Goal: Information Seeking & Learning: Learn about a topic

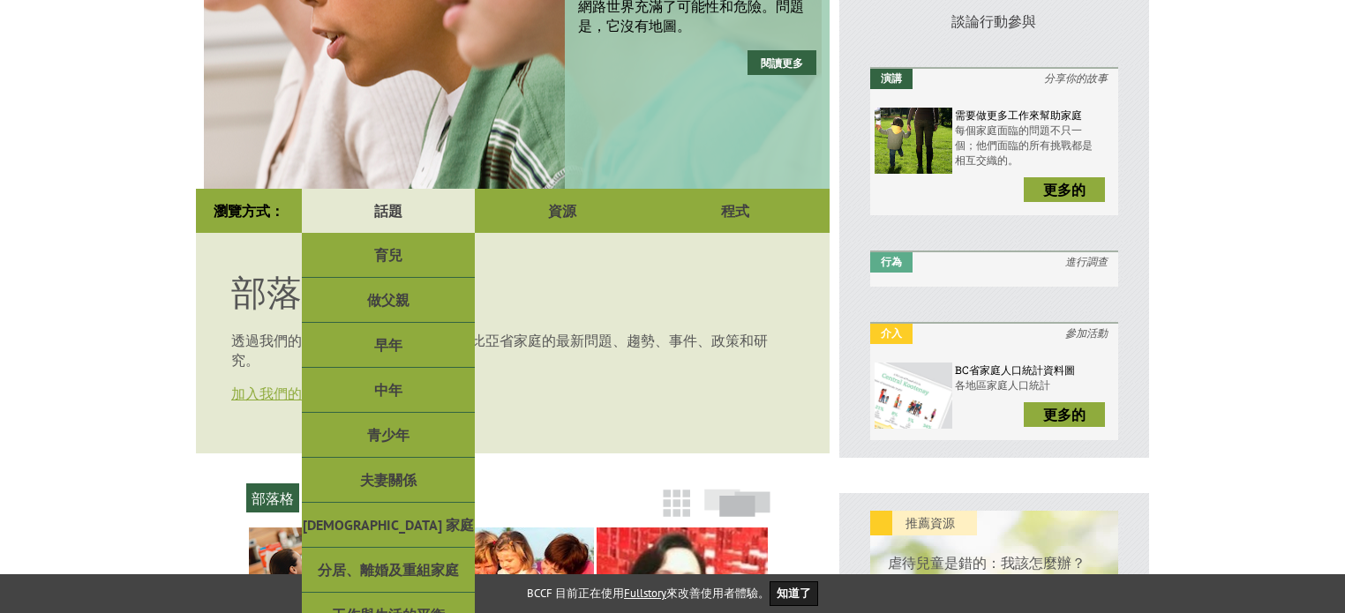
scroll to position [278, 0]
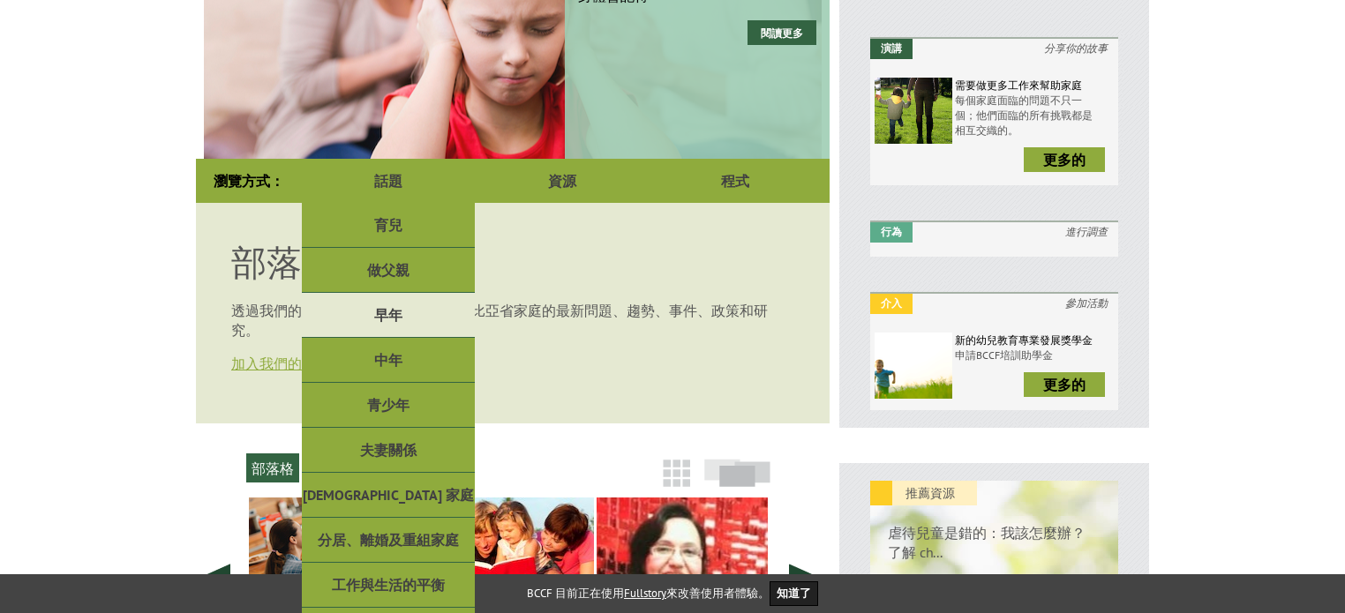
click at [389, 324] on link "早年" at bounding box center [388, 315] width 173 height 45
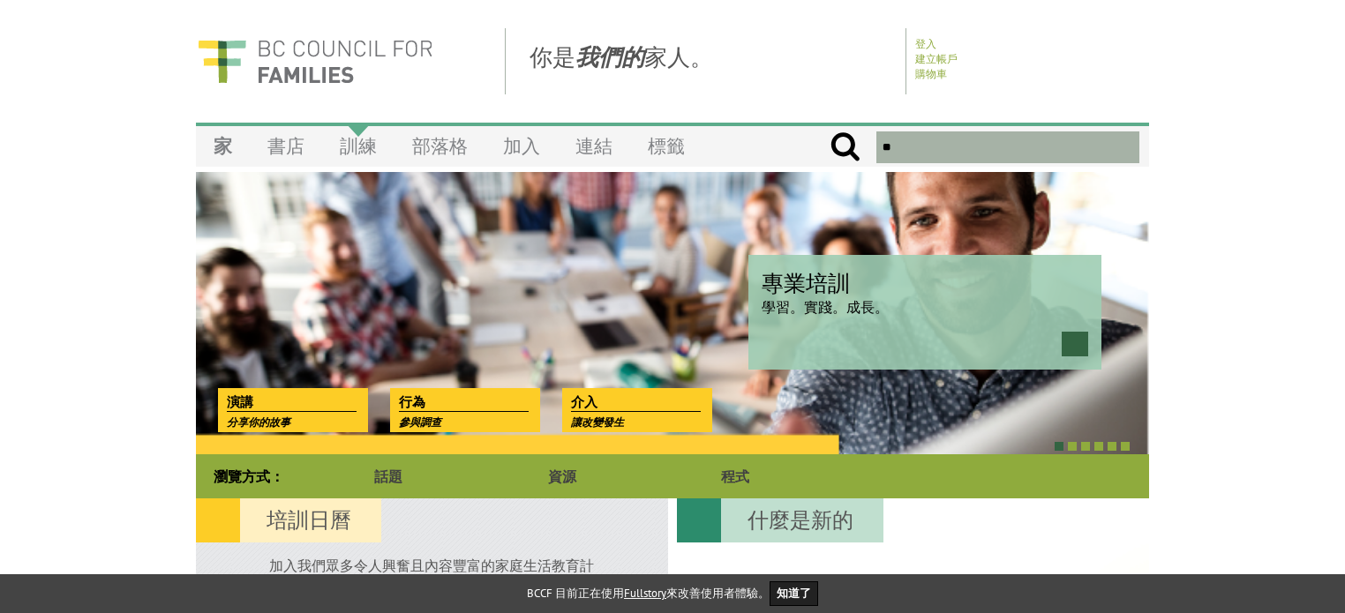
click at [365, 147] on font "訓練" at bounding box center [358, 146] width 37 height 24
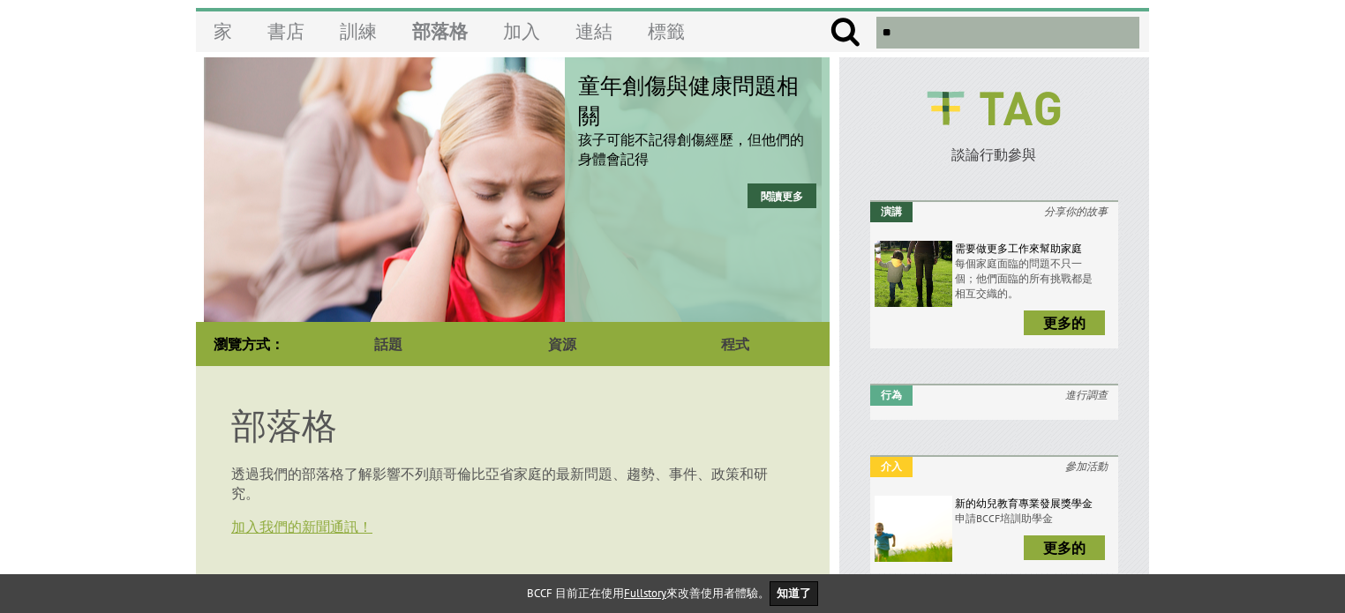
scroll to position [353, 0]
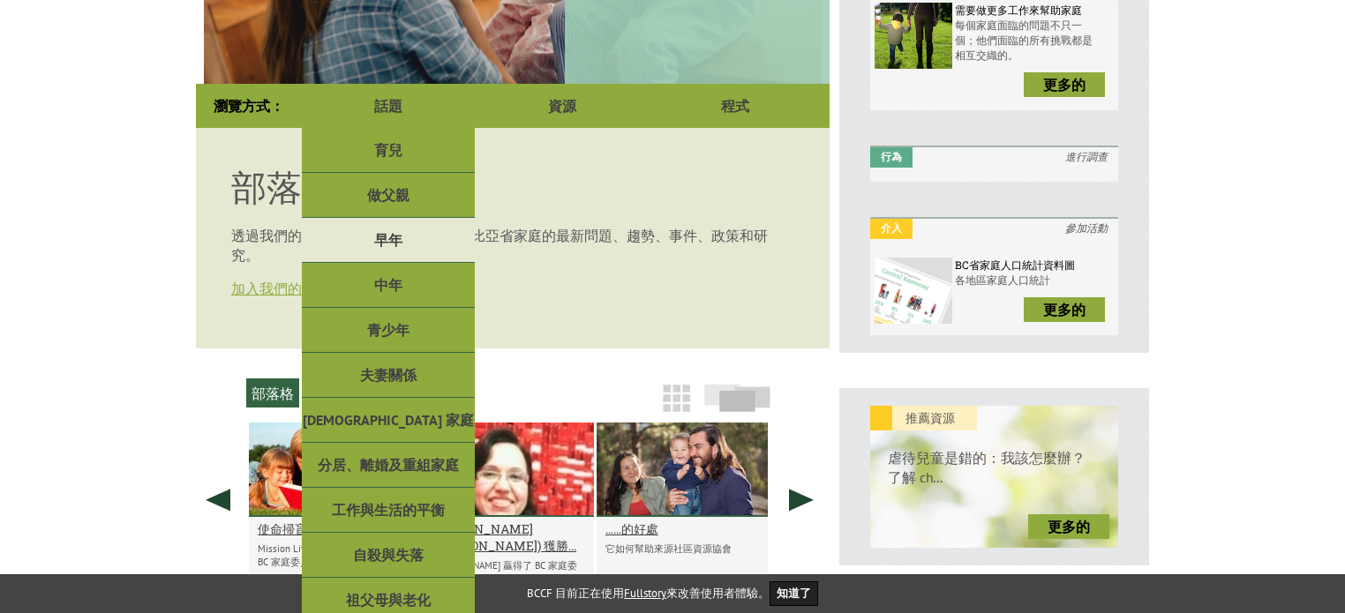
click at [395, 231] on font "早年" at bounding box center [388, 240] width 28 height 18
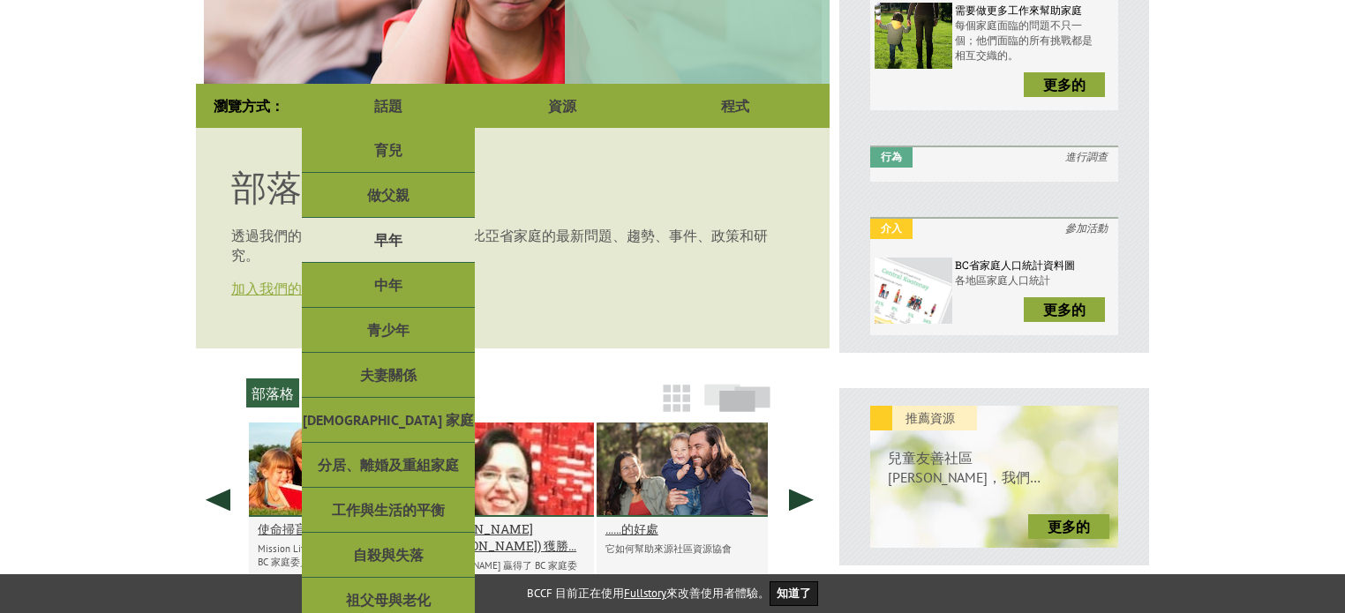
click at [392, 232] on font "早年" at bounding box center [388, 240] width 28 height 18
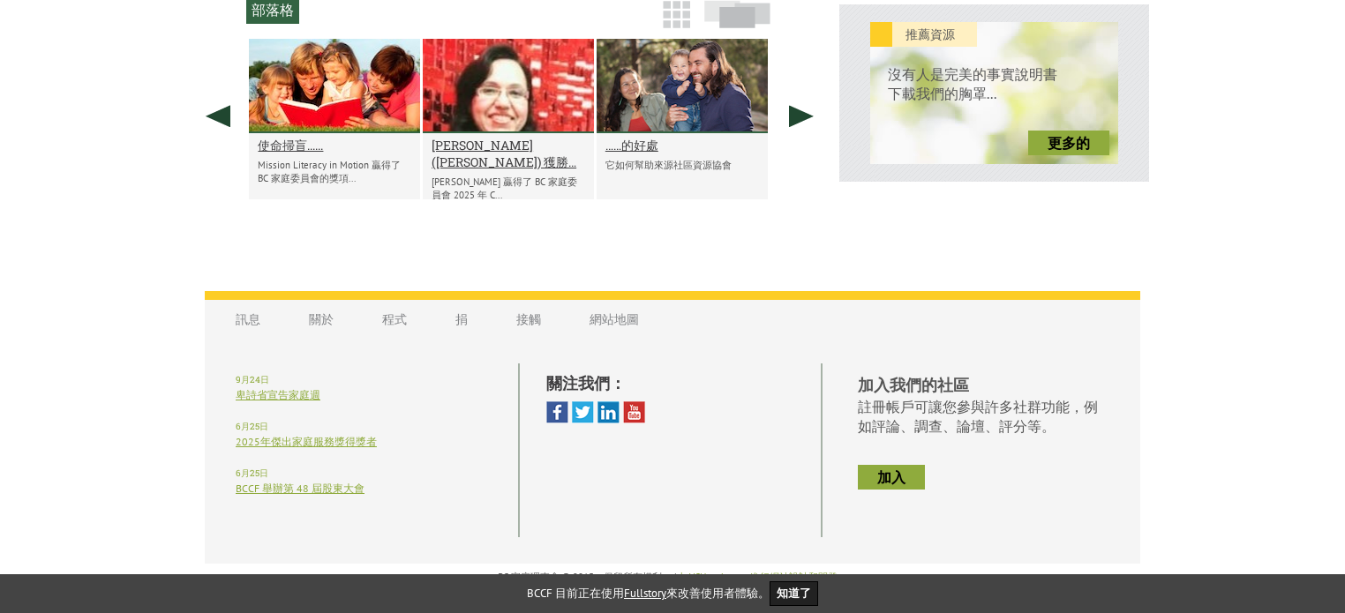
scroll to position [478, 0]
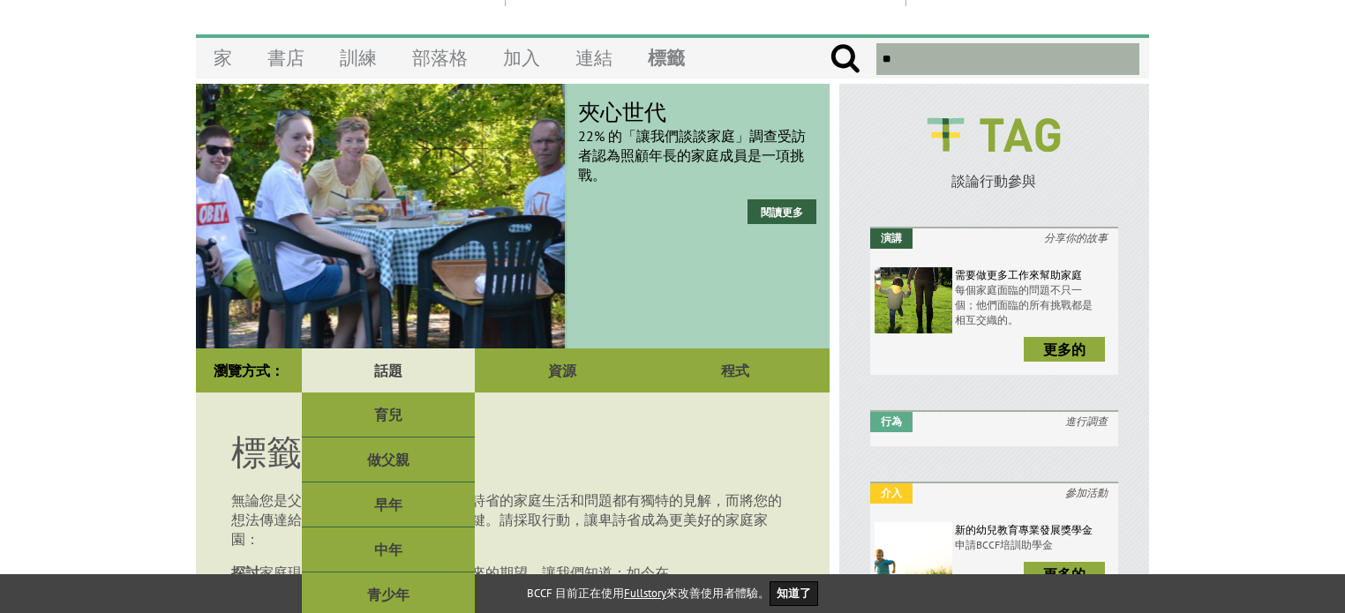
scroll to position [177, 0]
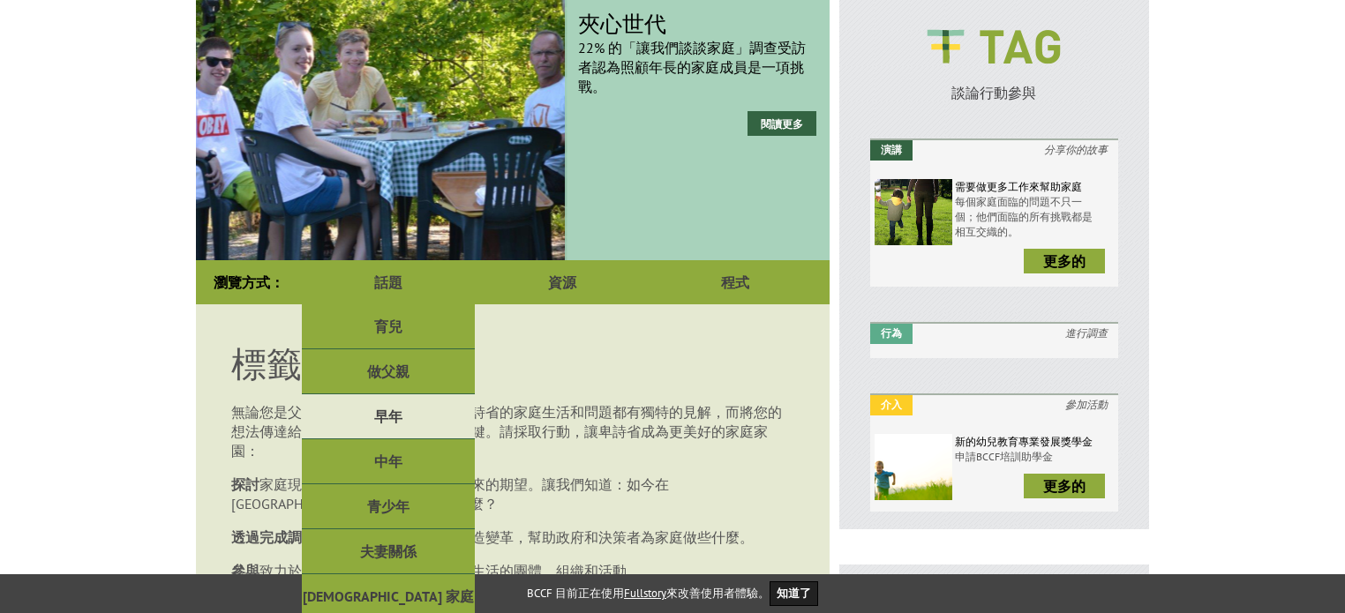
click at [376, 405] on link "早年" at bounding box center [388, 417] width 173 height 45
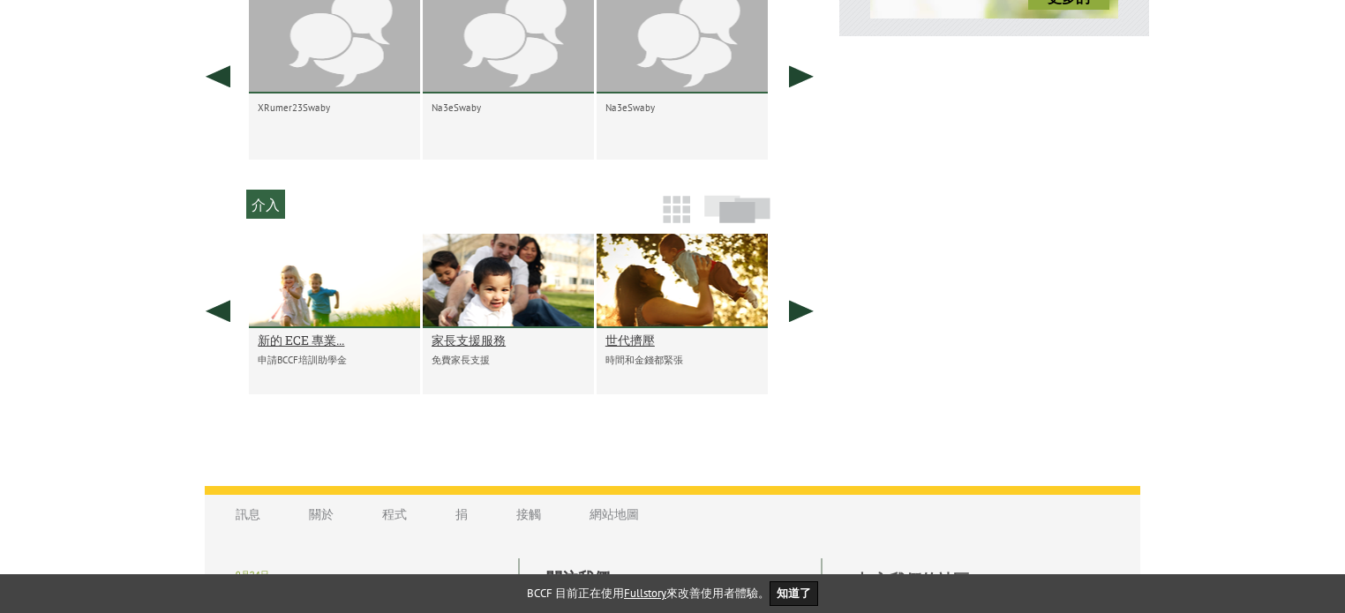
scroll to position [971, 0]
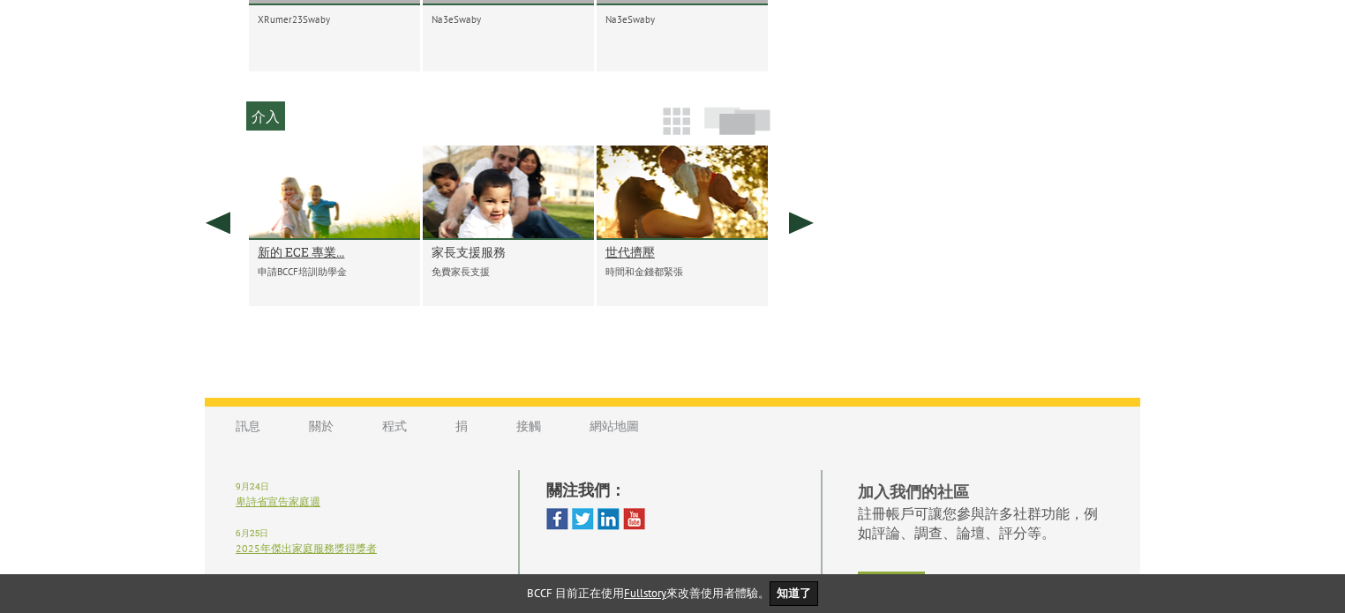
click at [497, 259] on font "家長支援服務" at bounding box center [469, 252] width 74 height 17
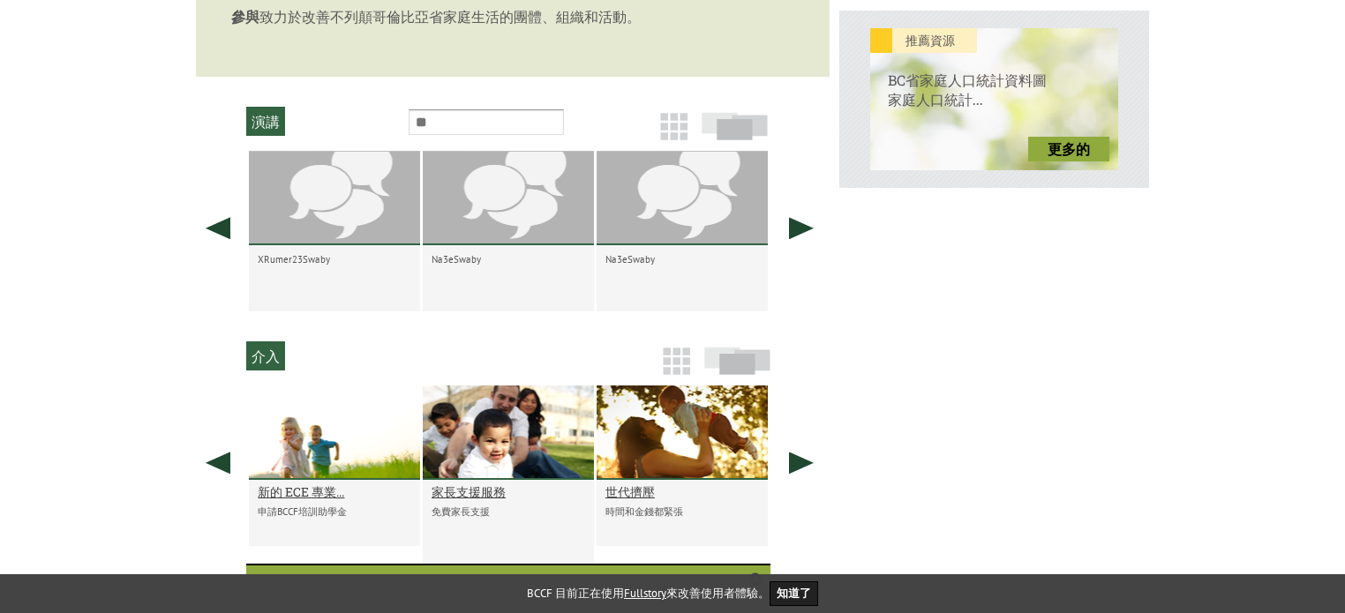
scroll to position [802, 0]
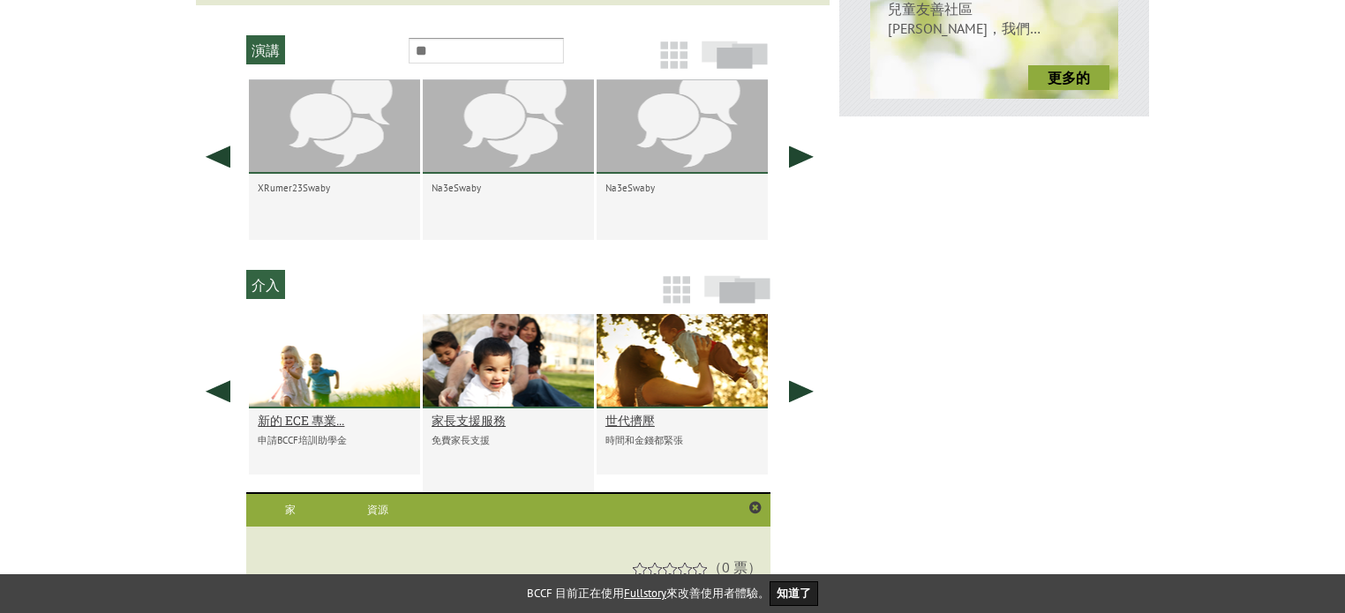
click at [129, 384] on body "你是 我們的 家人。 登入 建立帳戶 購物車 選單 家 書店 訓練 部落格 加入 連結 標籤 夾心世代 22% 的「讓我們談談家庭」調查受訪者認為照顧年長的家…" at bounding box center [672, 340] width 1345 height 2228
click at [297, 429] on font "新的 ECE 專業..." at bounding box center [301, 420] width 87 height 17
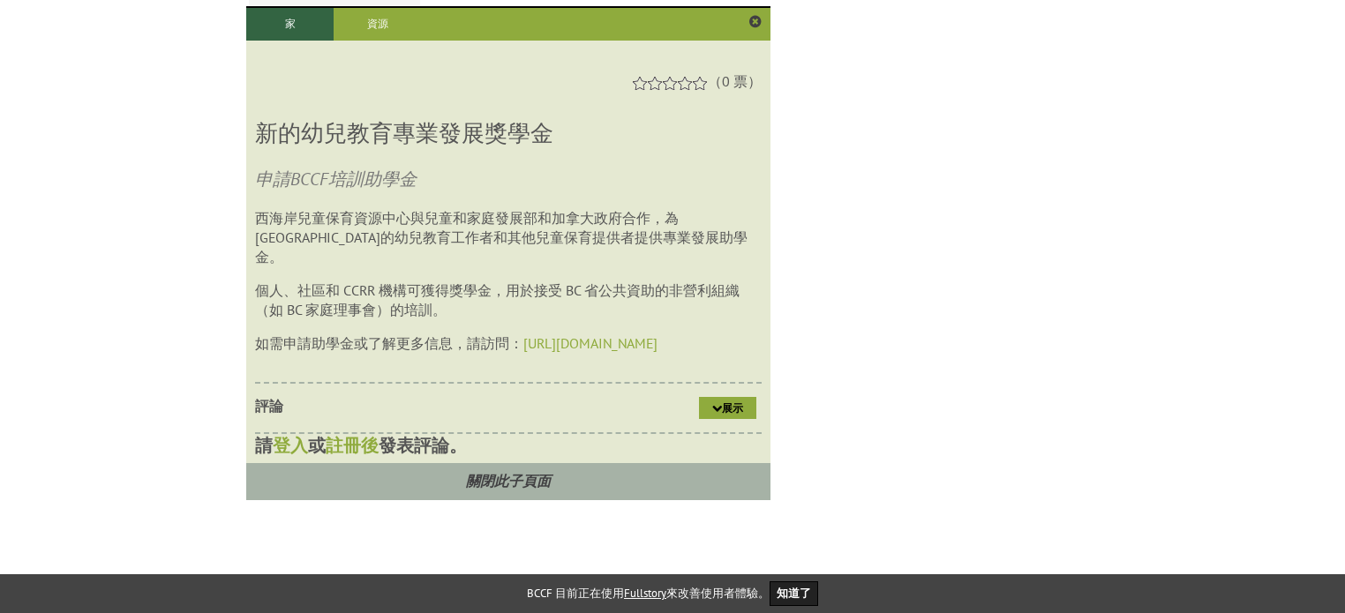
scroll to position [1340, 0]
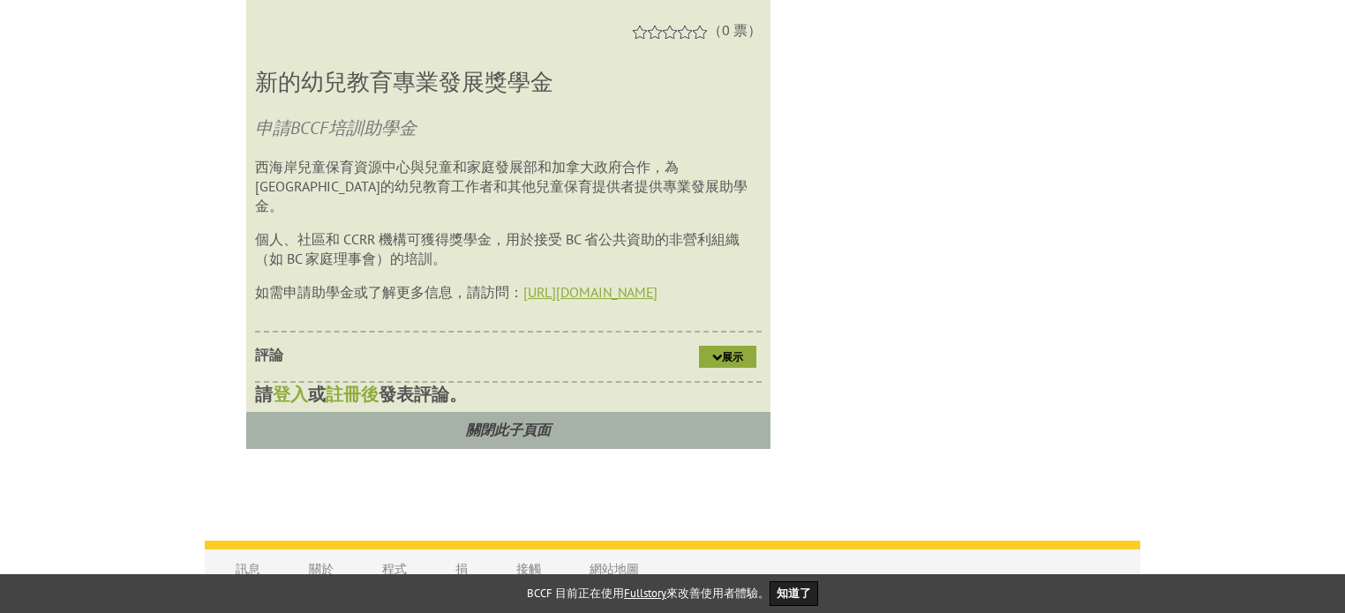
click at [590, 289] on font "https://eceprodbursary.org" at bounding box center [590, 292] width 134 height 18
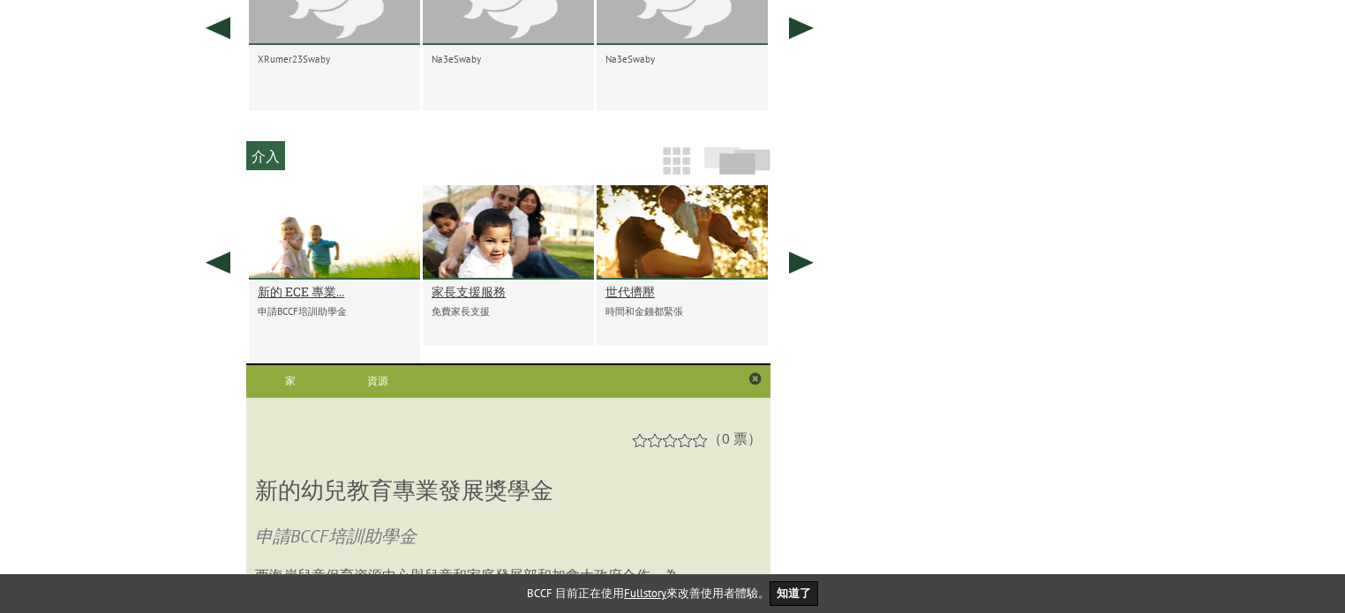
scroll to position [810, 0]
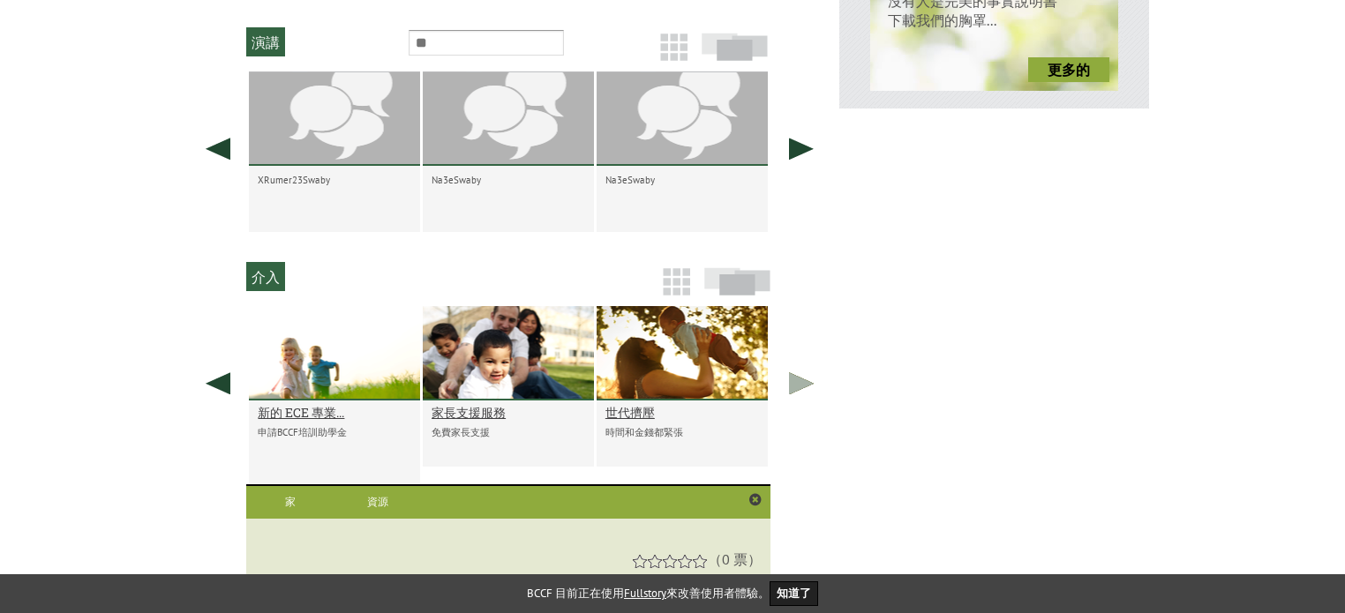
click at [792, 384] on link at bounding box center [801, 383] width 44 height 154
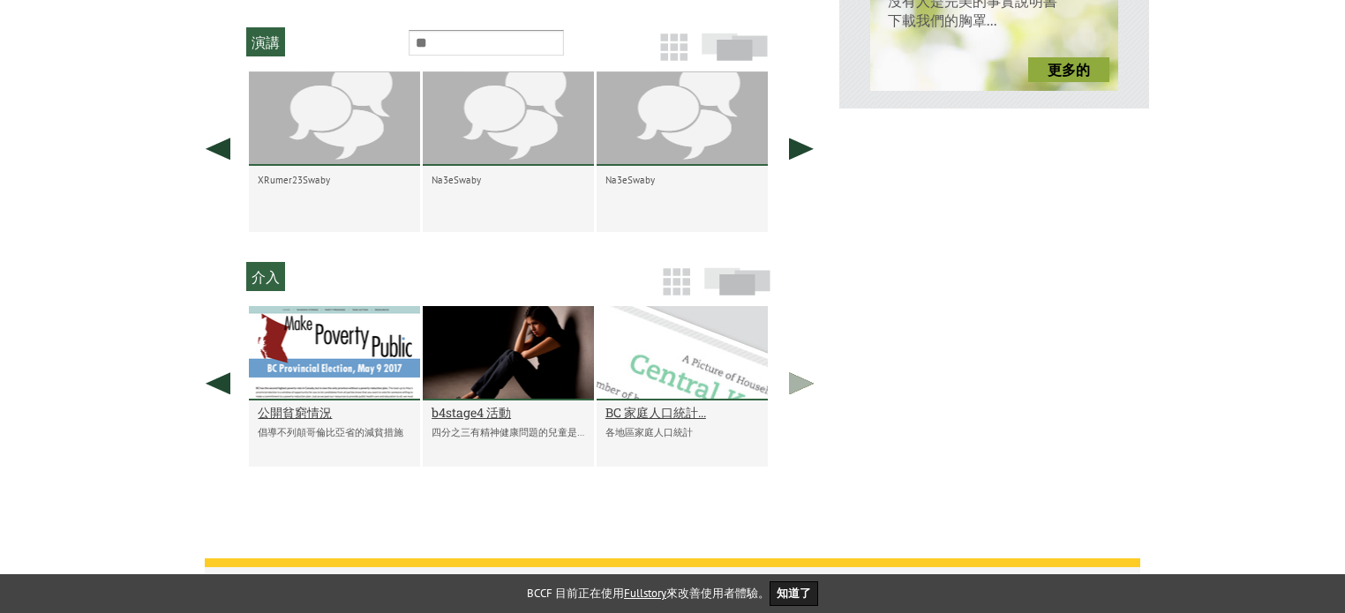
click at [792, 384] on link at bounding box center [801, 383] width 44 height 154
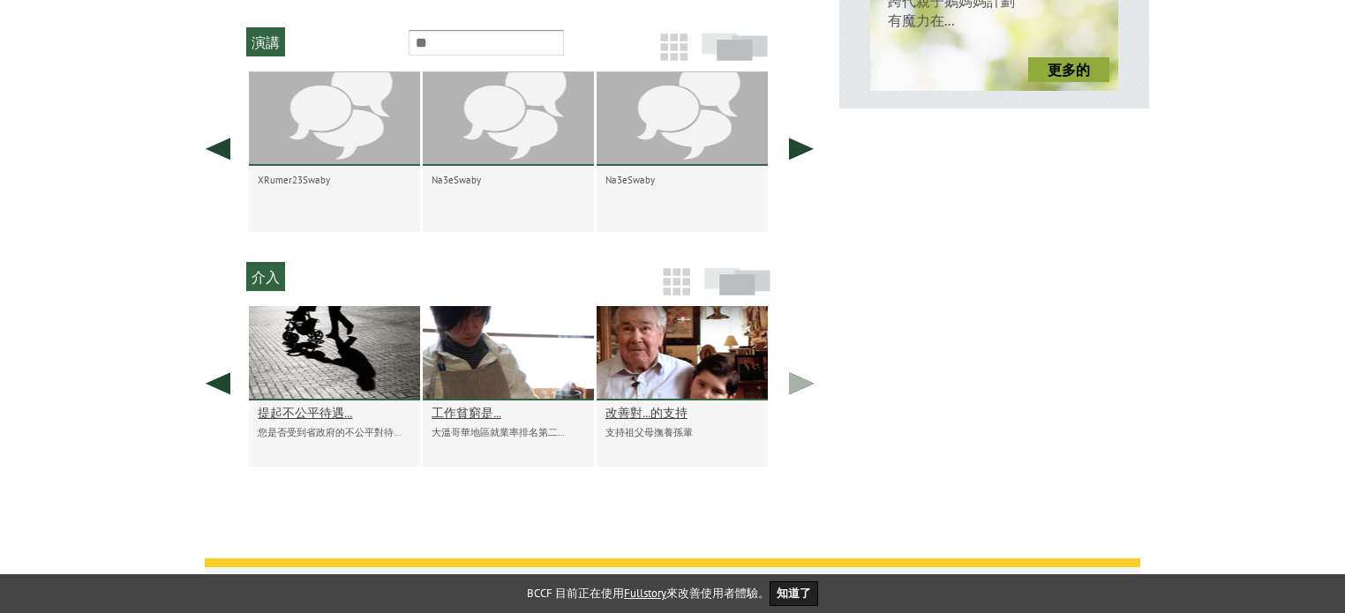
click at [792, 387] on link at bounding box center [801, 383] width 44 height 154
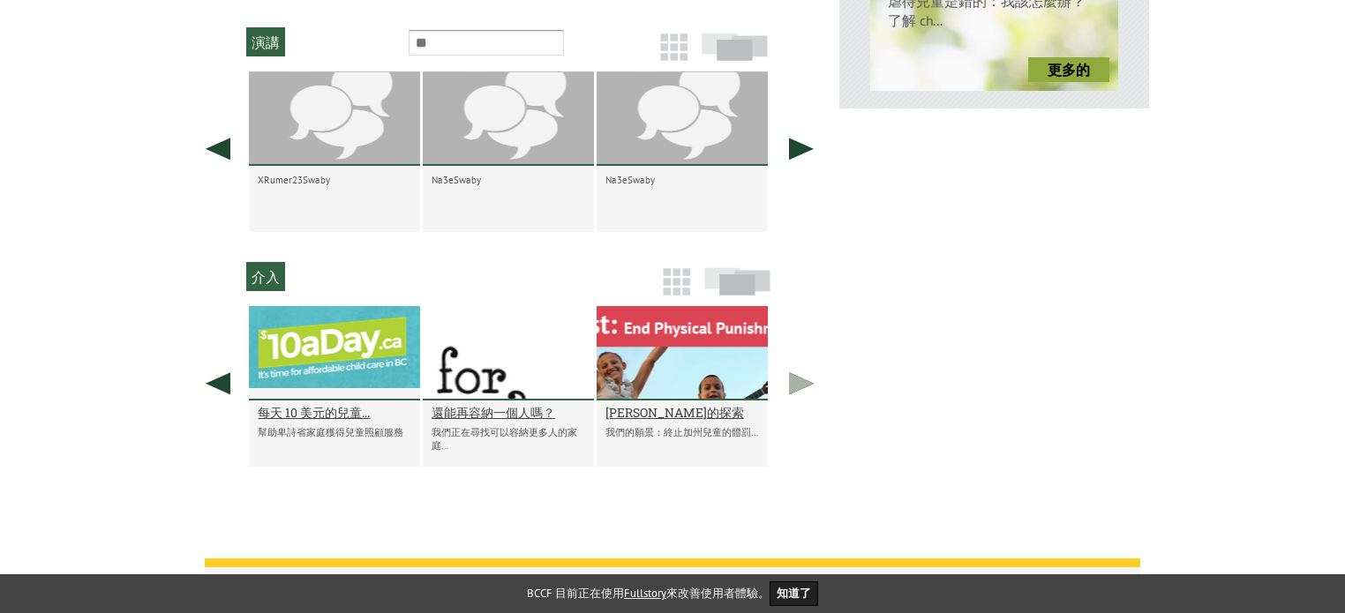
click at [792, 387] on link at bounding box center [801, 383] width 44 height 154
click at [803, 395] on link at bounding box center [801, 383] width 44 height 154
click at [215, 392] on link at bounding box center [218, 383] width 44 height 154
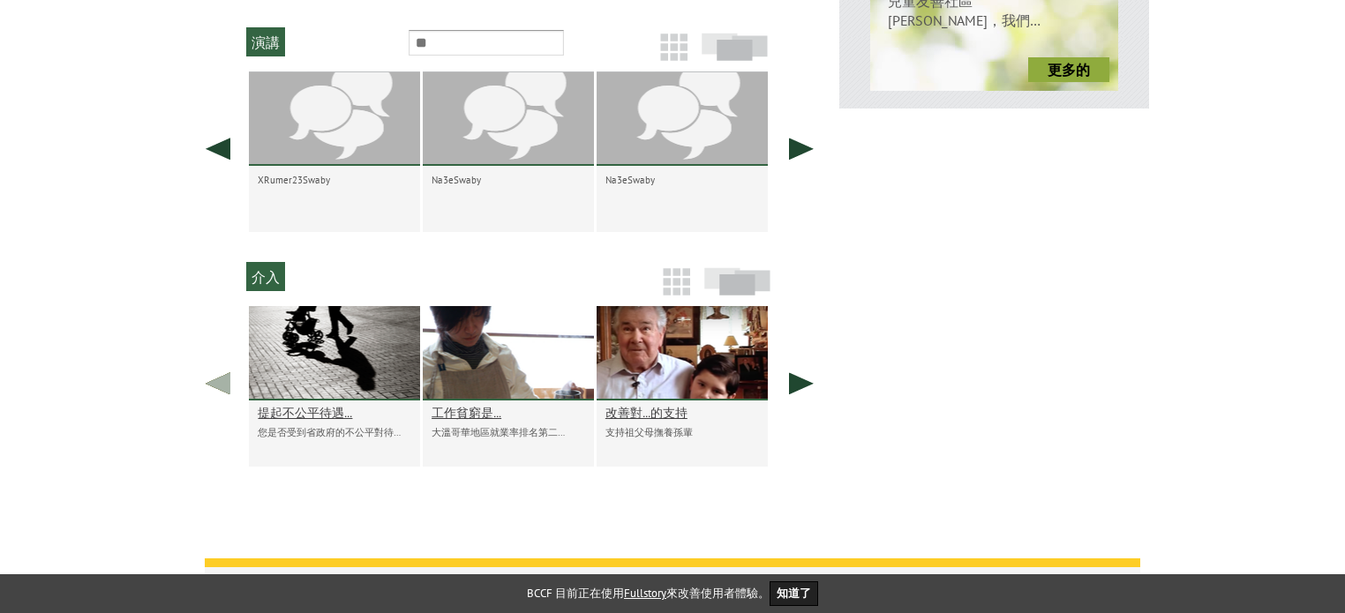
click at [215, 392] on link at bounding box center [218, 383] width 44 height 154
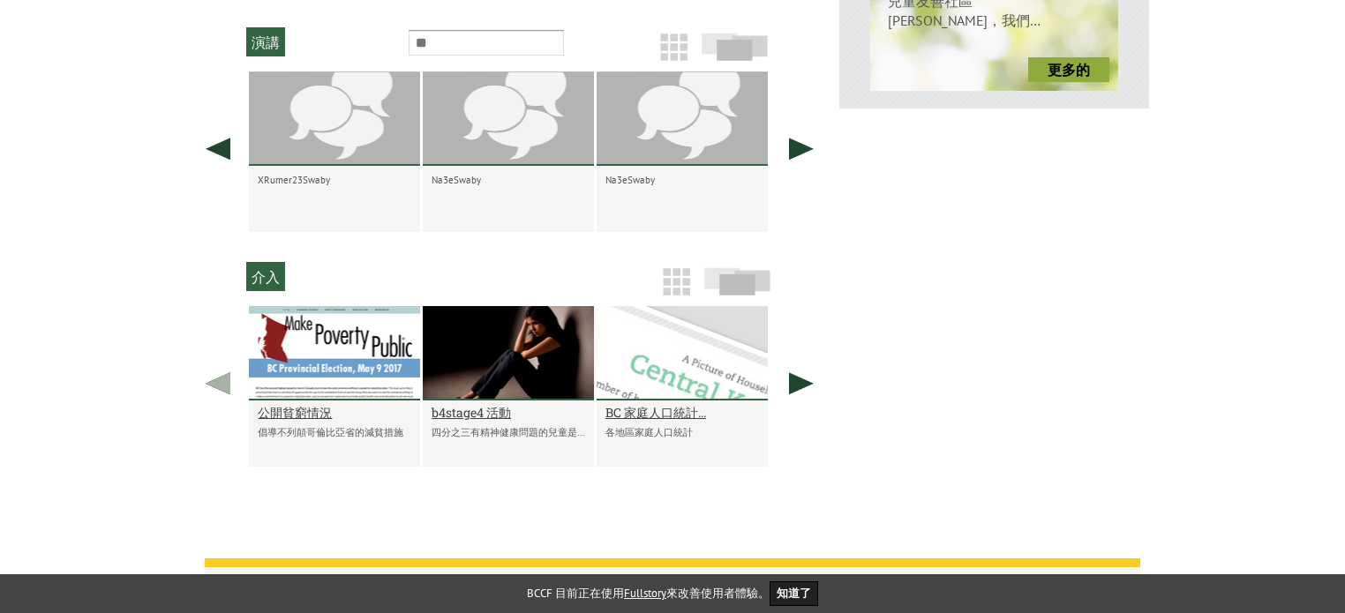
click at [215, 392] on link at bounding box center [218, 383] width 44 height 154
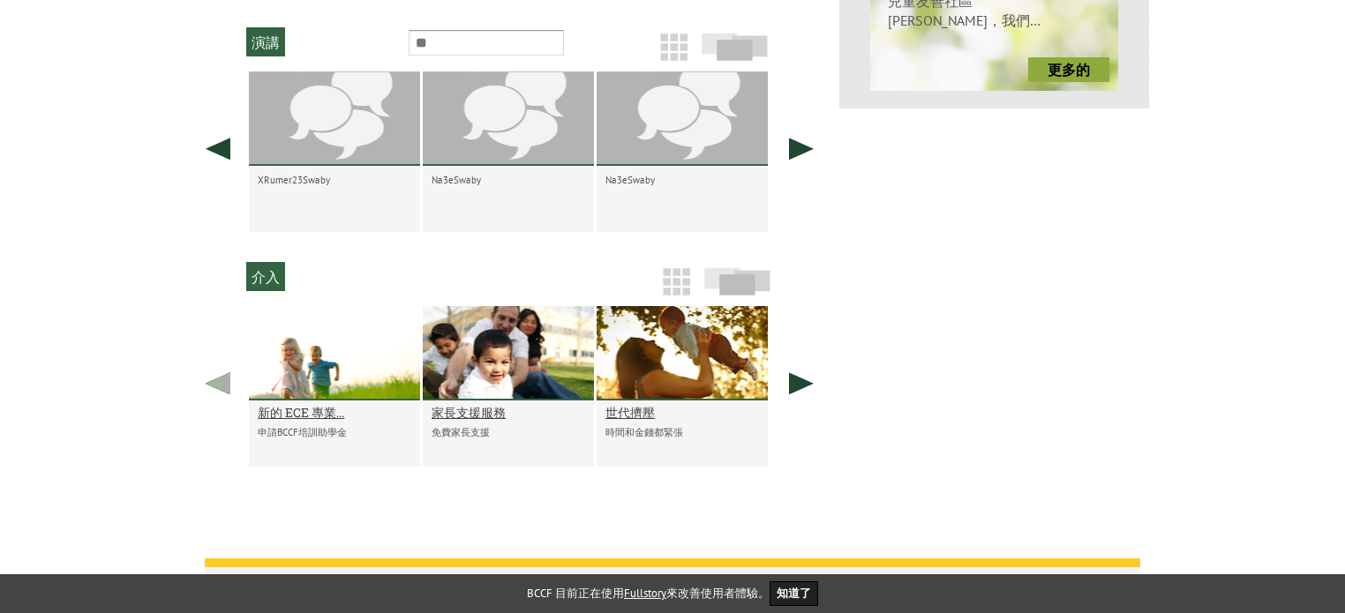
click at [215, 392] on link at bounding box center [218, 383] width 44 height 154
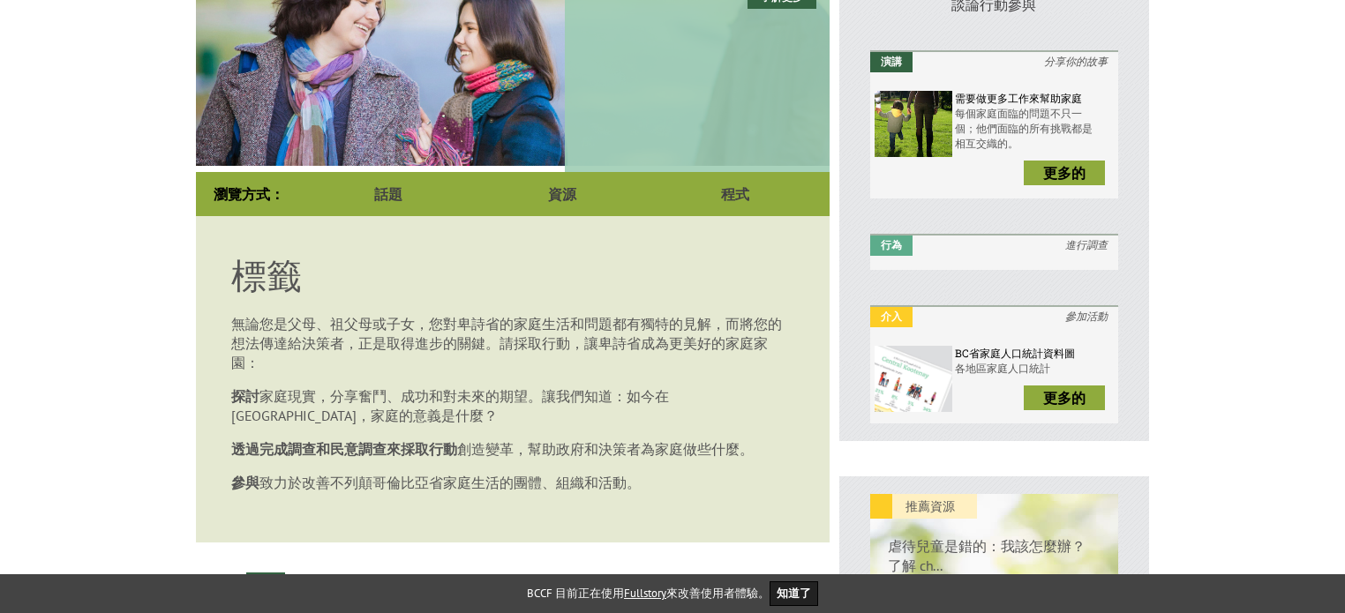
scroll to position [530, 0]
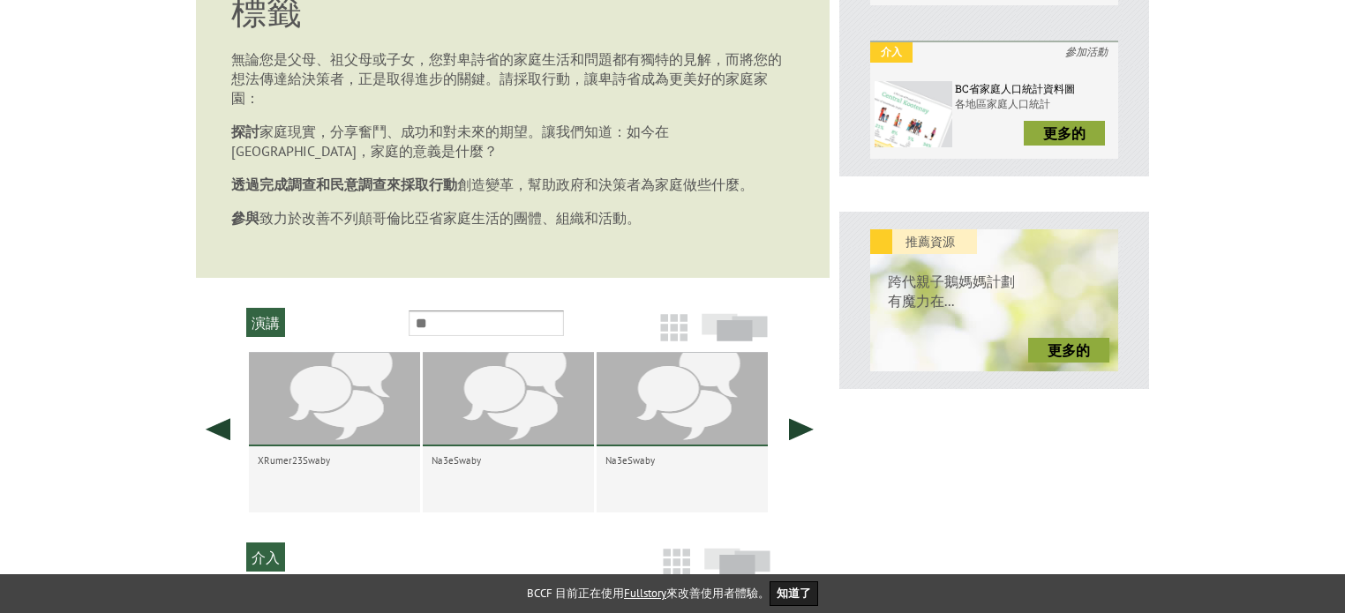
click at [110, 221] on body "你是 我們的 家人。 登入 建立帳戶 購物車 選單 家 書店 訓練 部落格 加入 連結 標籤 夾心世代 22% 的「讓我們談談家庭」調查受訪者認為照顧年長的家…" at bounding box center [672, 321] width 1345 height 1644
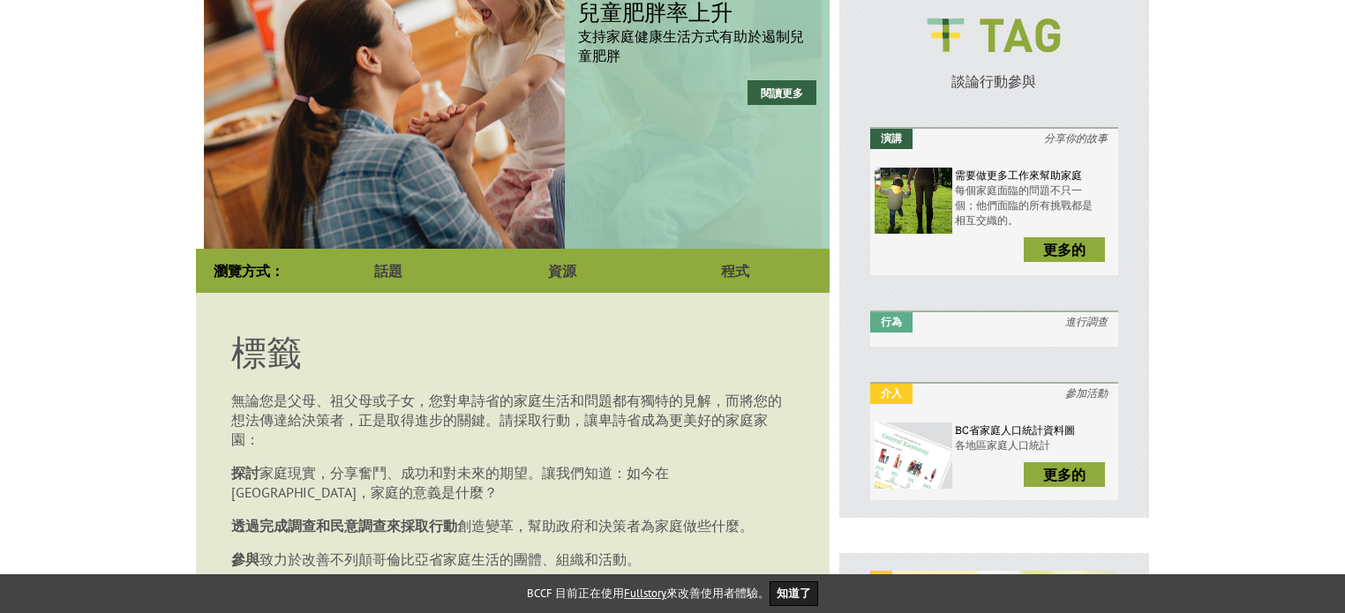
scroll to position [88, 0]
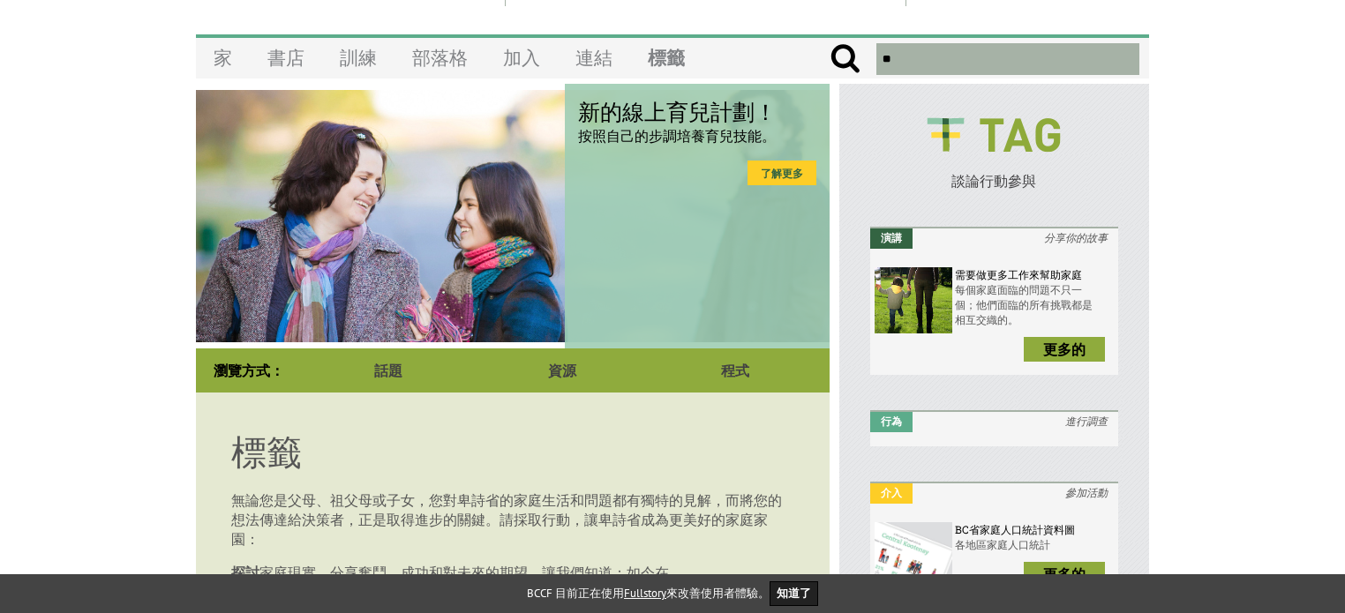
click at [759, 174] on link "了解更多" at bounding box center [782, 173] width 69 height 25
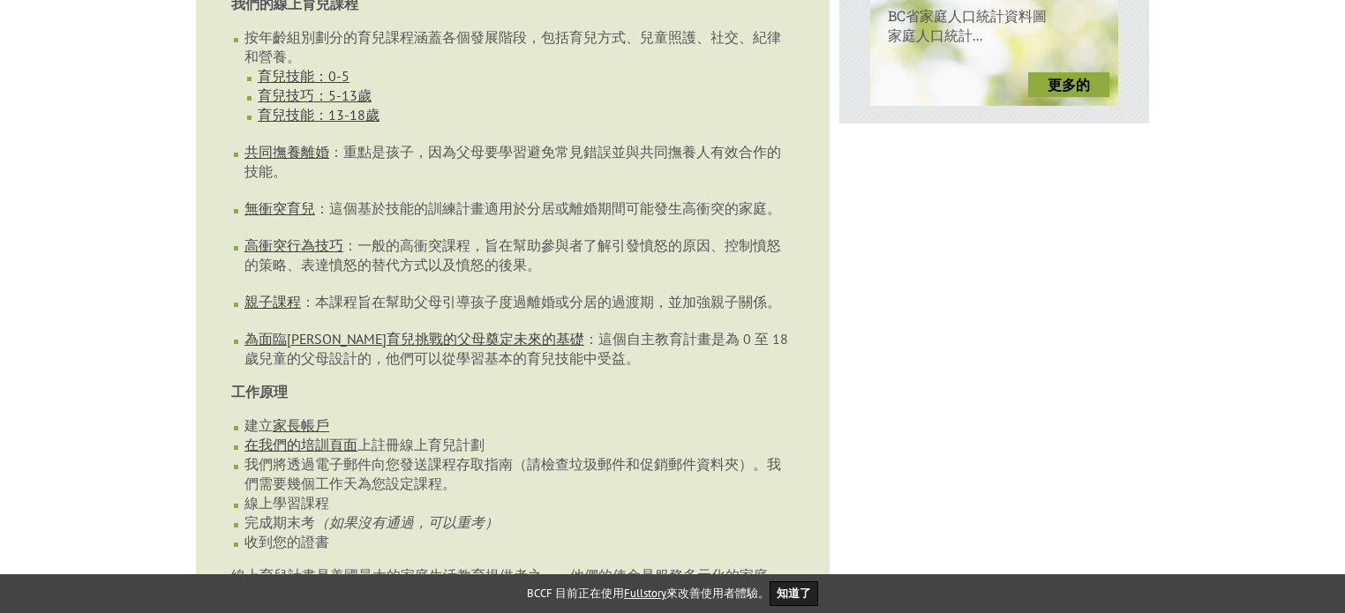
scroll to position [883, 0]
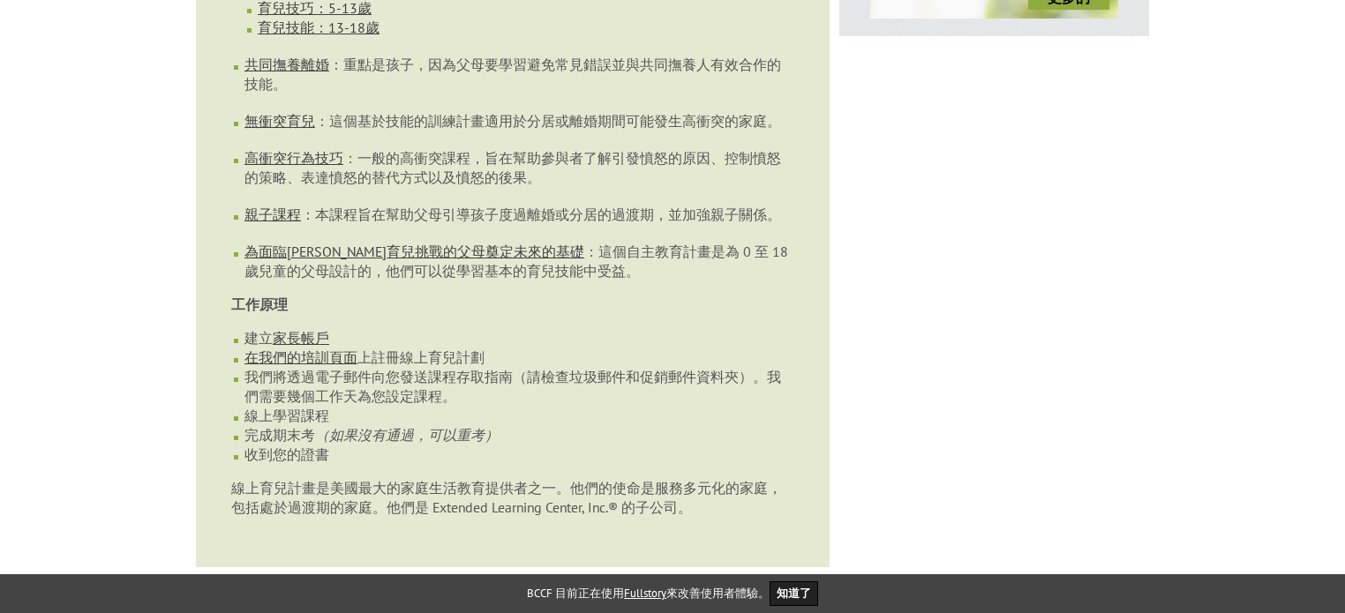
click at [31, 109] on body "你是 我們的 家人。 登入 建立帳戶 購物車 選單 家 書店 訓練 部落格 加入 連結 標籤 青少年爸爸：你的寶寶需要你 這本易於閱讀的小冊子將幫助青少年爸爸…" at bounding box center [672, 171] width 1345 height 2051
drag, startPoint x: 229, startPoint y: 81, endPoint x: 801, endPoint y: 149, distance: 576.0
click at [801, 149] on article "線上育兒項目 按照自己的步調培養育兒技能 卑詩省家庭委員會 (BC Council for Families) 與線上育兒計畫 (Online Parenti…" at bounding box center [513, 82] width 634 height 969
copy ul "共同撫養離婚 ：重點是孩子，因為父母要學習避免常見錯誤並與共同撫養人有效合作的技能。 無衝突育兒 ：這個基於技能的訓練計畫適用於分居或離婚期間可能發生高衝突的…"
click at [142, 272] on body "你是 我們的 家人。 登入 建立帳戶 購物車 選單 家 書店 訓練 部落格 加入 連結 標籤 青少年爸爸：你的寶寶需要你 這本易於閱讀的小冊子將幫助青少年爸爸…" at bounding box center [672, 171] width 1345 height 2051
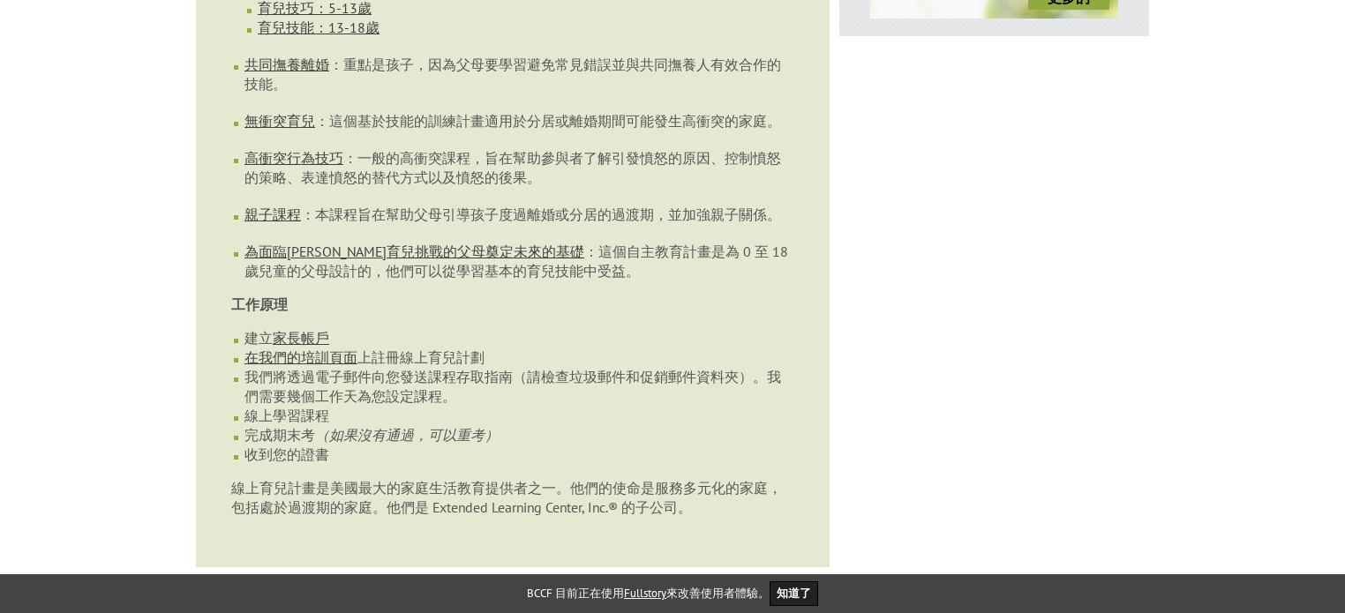
drag, startPoint x: 786, startPoint y: 236, endPoint x: 242, endPoint y: 243, distance: 543.8
click at [242, 243] on ul "按年齡組別劃分的育兒課程涵蓋各個發展階段，包括育兒方式、兒童照護、社交、紀律和營養。 育兒技能：0-5 育兒技巧：5-13歲 育兒技能：13-18歲 共同撫養…" at bounding box center [512, 111] width 563 height 341
copy li "親子課程 ：本課程旨在幫助父母引導孩子度過離婚或分居的過渡期，並加強親子關係。"
click at [146, 217] on body "你是 我們的 家人。 登入 建立帳戶 購物車 選單 家 書店 訓練 部落格 加入 連結 標籤 青少年爸爸：你的寶寶需要你 這本易於閱讀的小冊子將幫助青少年爸爸…" at bounding box center [672, 171] width 1345 height 2051
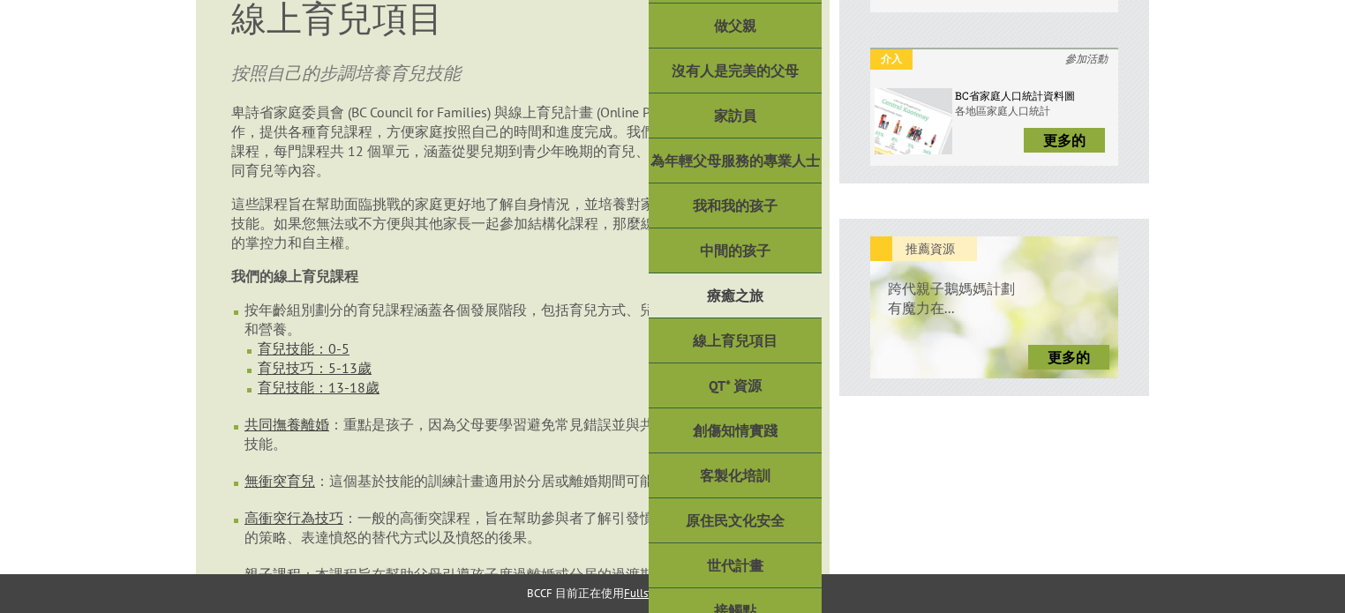
scroll to position [530, 0]
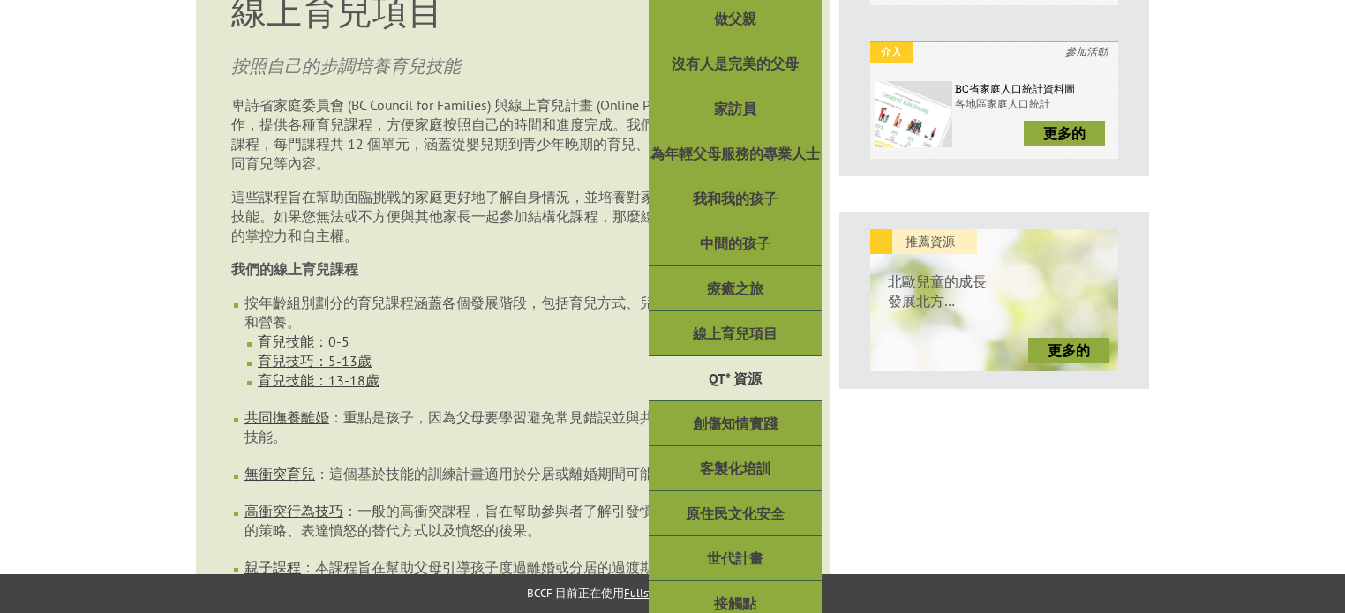
click at [727, 377] on font "QT* 資源" at bounding box center [735, 379] width 53 height 18
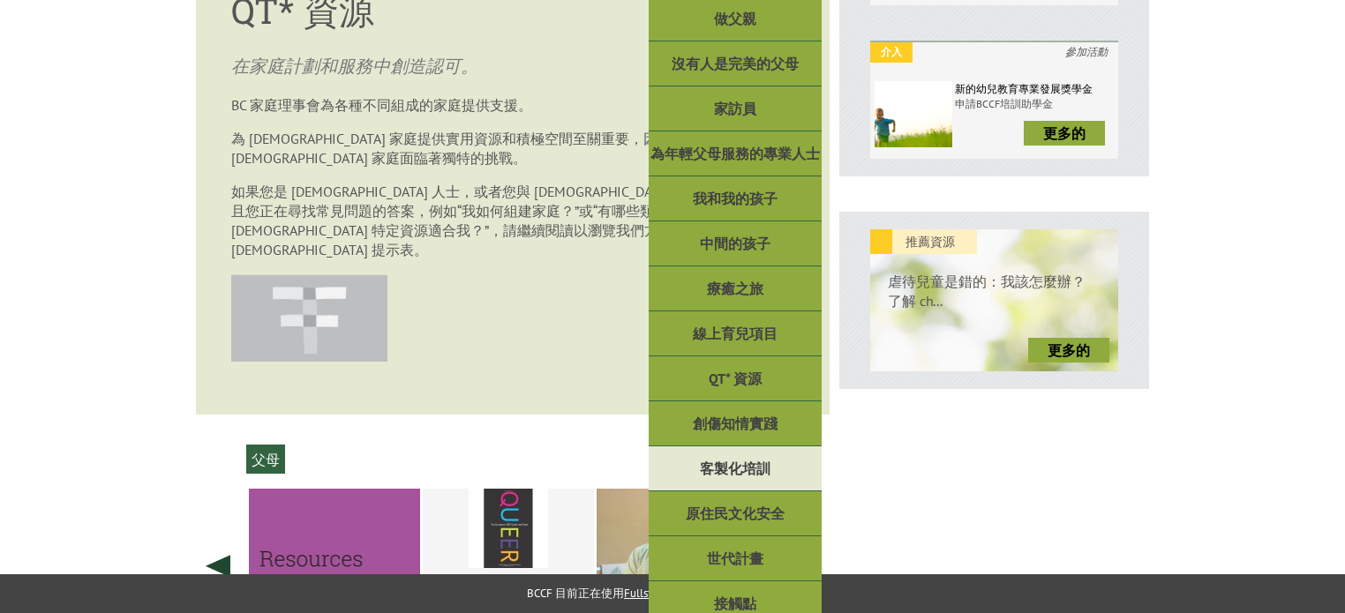
scroll to position [618, 0]
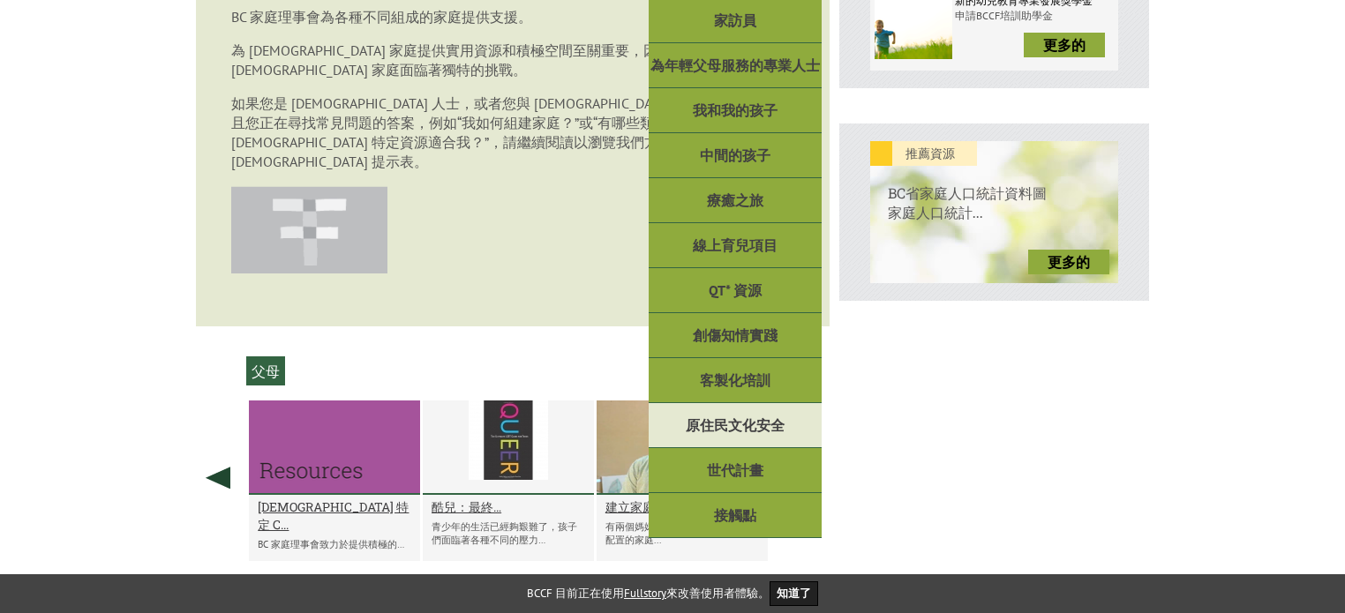
click at [747, 425] on font "原住民文化安全" at bounding box center [735, 426] width 99 height 18
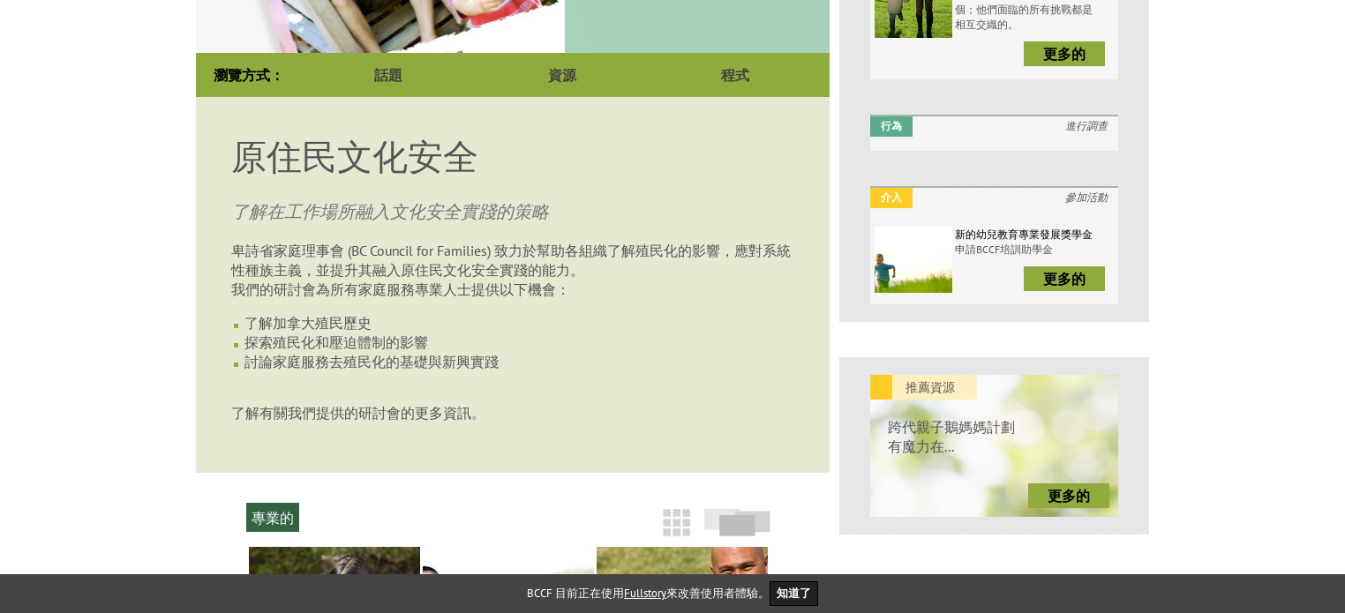
scroll to position [353, 0]
